Goal: Transaction & Acquisition: Purchase product/service

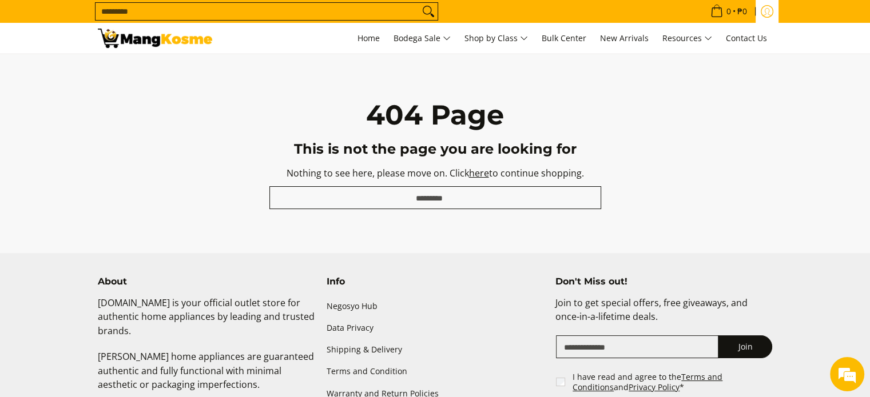
click at [769, 15] on icon "Log in" at bounding box center [767, 11] width 13 height 13
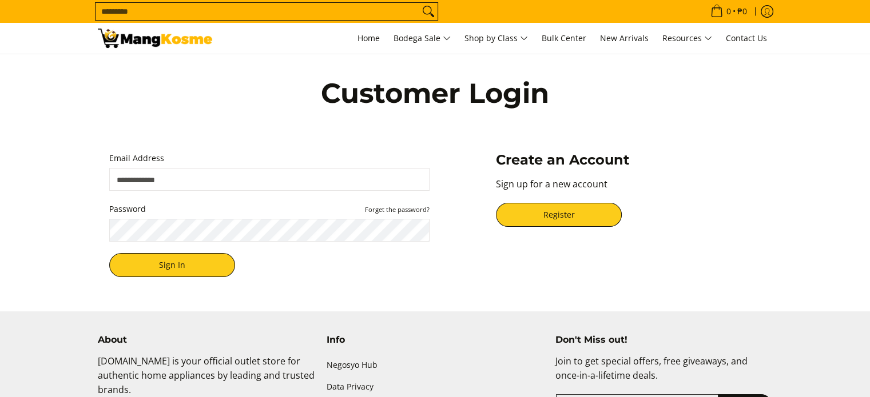
type input "**********"
click at [761, 102] on div "Customer Login" at bounding box center [435, 104] width 686 height 100
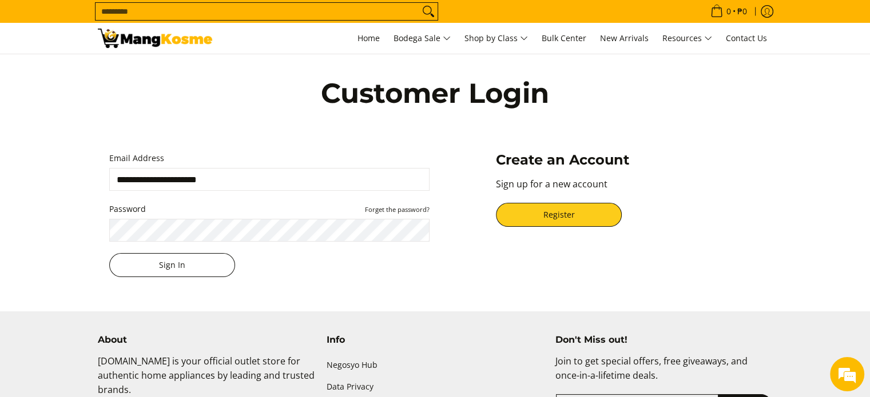
click at [194, 270] on button "Sign In" at bounding box center [172, 265] width 126 height 24
click at [187, 267] on button "Sign In" at bounding box center [172, 265] width 126 height 24
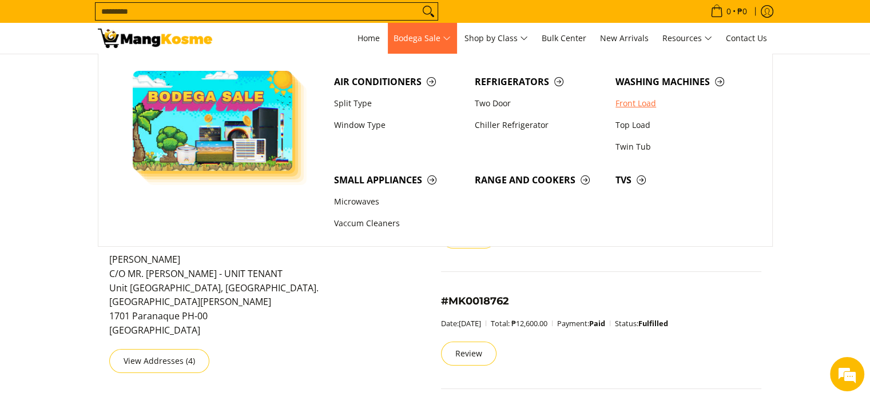
click at [624, 109] on link "Front Load" at bounding box center [680, 104] width 141 height 22
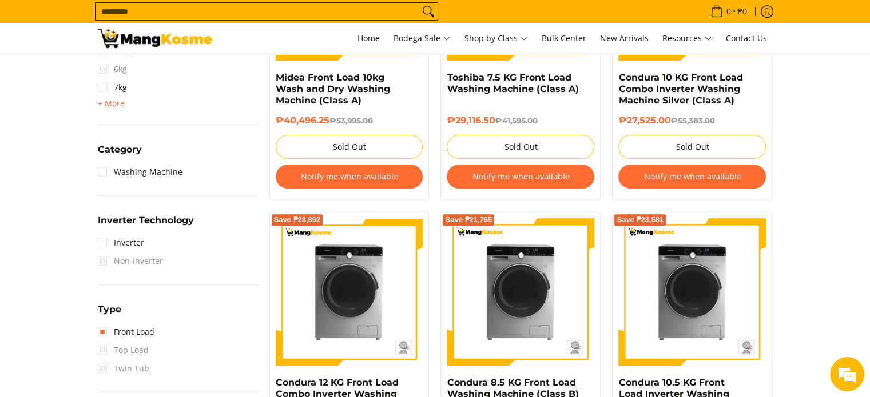
scroll to position [515, 0]
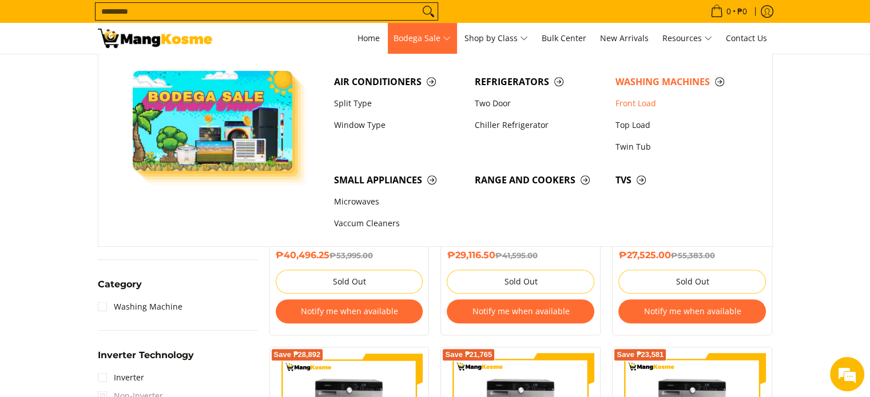
click at [447, 34] on span "Bodega Sale" at bounding box center [421, 38] width 57 height 14
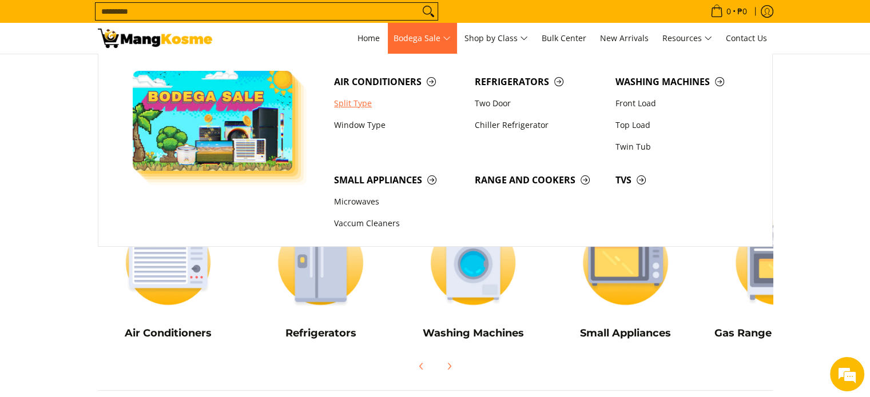
click at [344, 102] on link "Split Type" at bounding box center [398, 104] width 141 height 22
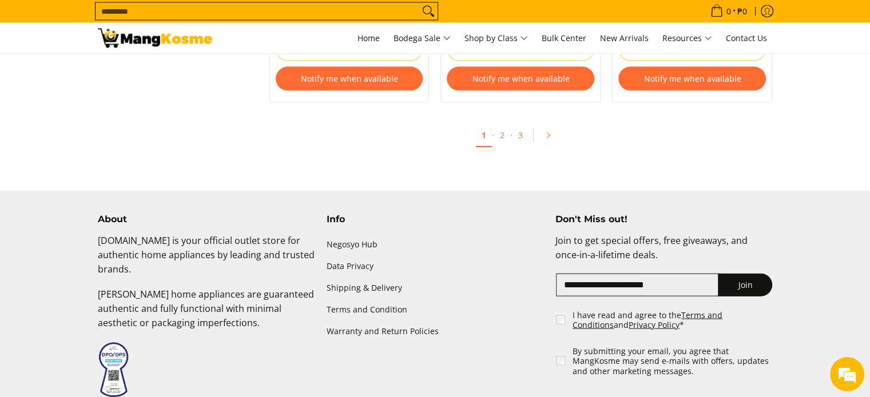
scroll to position [2459, 0]
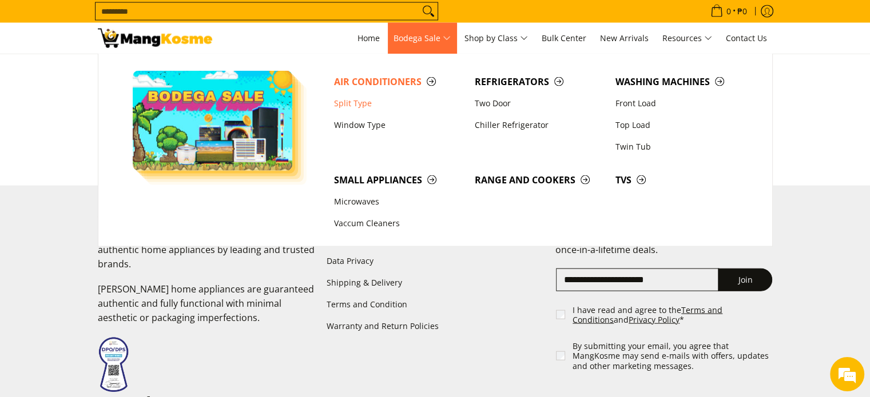
click at [437, 43] on span "Bodega Sale" at bounding box center [421, 38] width 57 height 14
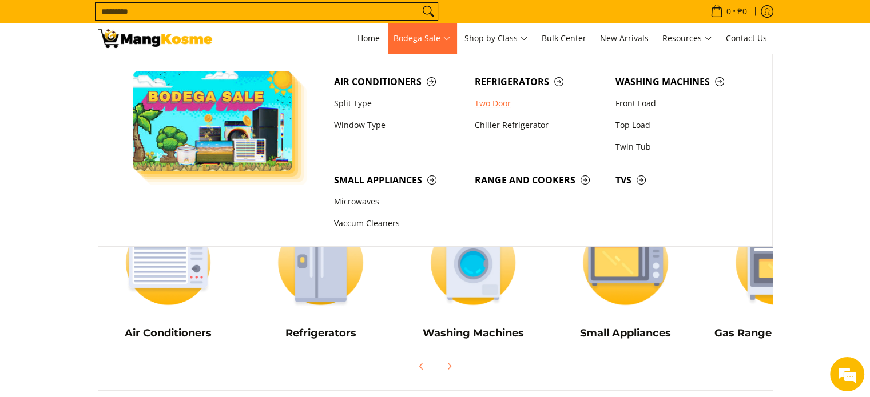
click at [482, 107] on link "Two Door" at bounding box center [539, 104] width 141 height 22
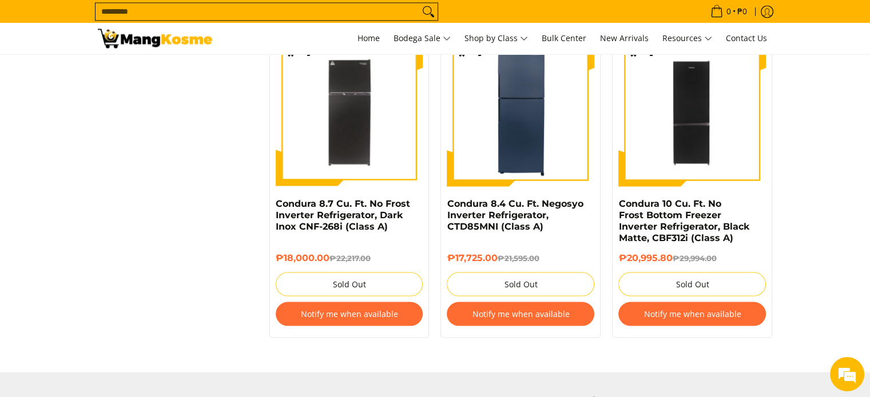
scroll to position [2287, 0]
